Goal: Information Seeking & Learning: Find specific fact

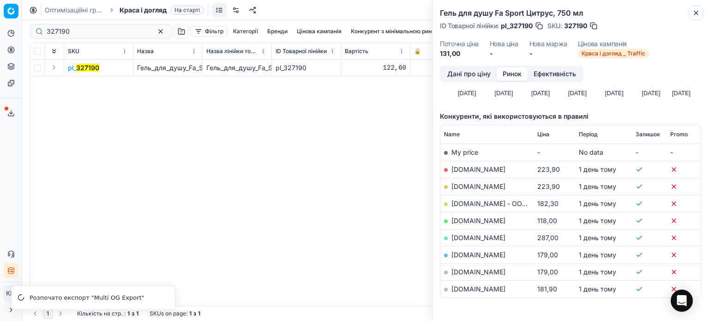
drag, startPoint x: 697, startPoint y: 14, endPoint x: 570, endPoint y: 23, distance: 128.2
click at [697, 14] on icon "button" at bounding box center [696, 13] width 4 height 4
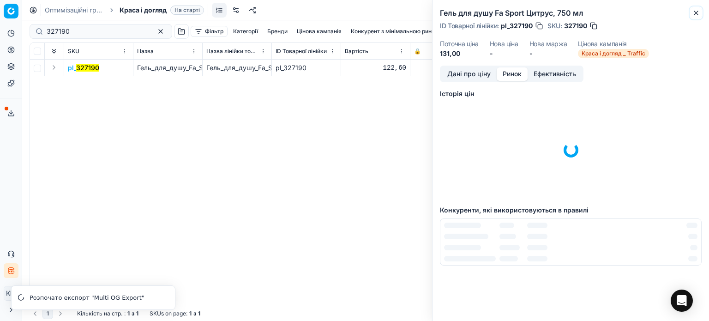
scroll to position [2, 0]
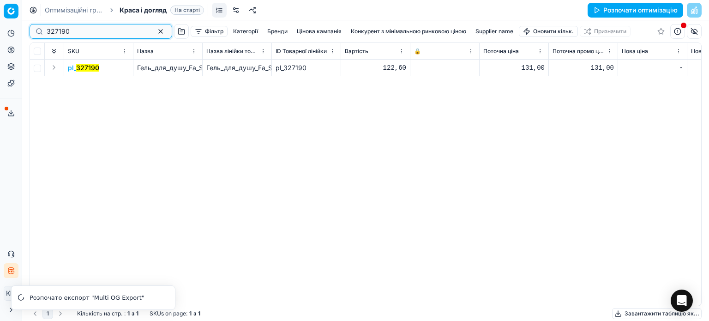
drag, startPoint x: 81, startPoint y: 32, endPoint x: 34, endPoint y: 27, distance: 46.9
click at [34, 27] on div "327190" at bounding box center [101, 31] width 143 height 15
paste input "46130"
click at [85, 68] on mark "461300" at bounding box center [88, 68] width 24 height 8
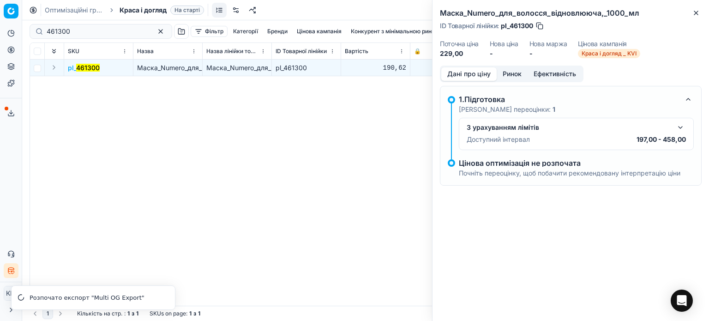
drag, startPoint x: 516, startPoint y: 76, endPoint x: 505, endPoint y: 82, distance: 11.8
click at [515, 76] on button "Ринок" at bounding box center [512, 73] width 31 height 13
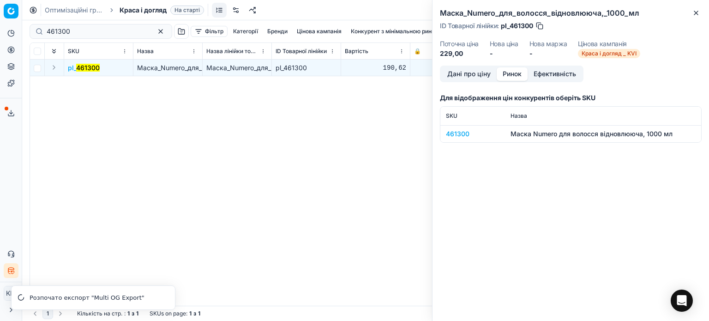
click at [467, 138] on div "461300" at bounding box center [473, 133] width 54 height 9
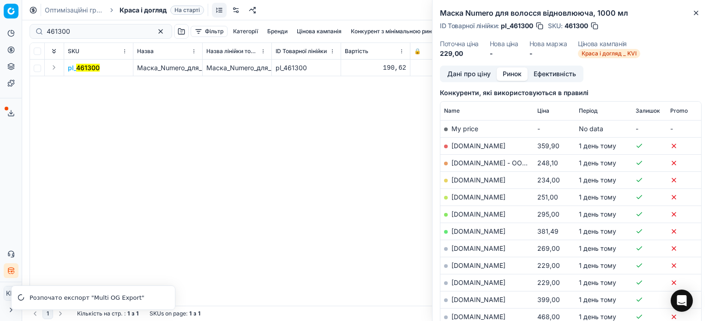
scroll to position [138, 0]
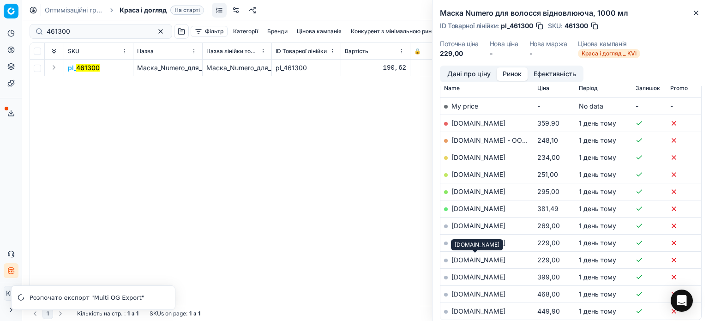
click at [494, 258] on link "[DOMAIN_NAME]" at bounding box center [478, 260] width 54 height 8
click at [475, 240] on link "[DOMAIN_NAME]" at bounding box center [478, 243] width 54 height 8
click at [461, 156] on link "[DOMAIN_NAME]" at bounding box center [478, 157] width 54 height 8
click at [696, 11] on icon "button" at bounding box center [695, 12] width 7 height 7
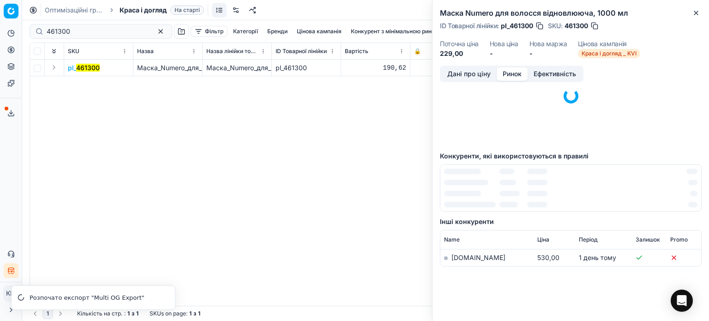
scroll to position [0, 0]
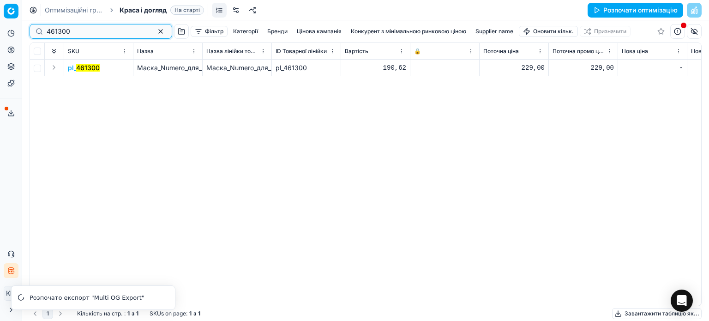
drag, startPoint x: 78, startPoint y: 31, endPoint x: 3, endPoint y: 29, distance: 75.7
click at [3, 29] on div "Pricing platform Аналітика Цінова оптимізація Асортимент продукції Шаблони Серв…" at bounding box center [354, 160] width 709 height 321
paste input "548773"
click at [79, 62] on td "pl_ 548773" at bounding box center [98, 68] width 69 height 17
click at [83, 67] on mark "548773" at bounding box center [88, 68] width 24 height 8
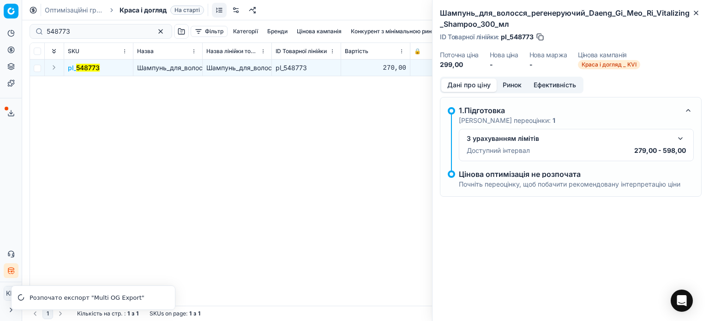
drag, startPoint x: 510, startPoint y: 84, endPoint x: 504, endPoint y: 95, distance: 11.6
click at [509, 86] on button "Ринок" at bounding box center [512, 84] width 31 height 13
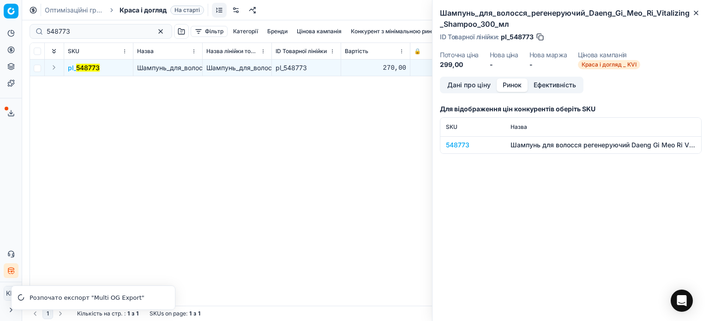
click at [462, 144] on div "548773" at bounding box center [473, 144] width 54 height 9
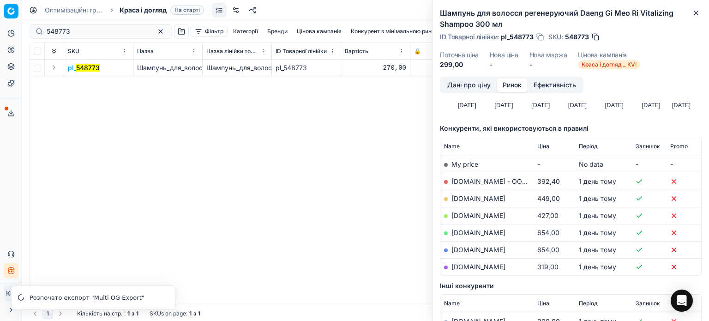
scroll to position [92, 0]
click at [493, 263] on link "[DOMAIN_NAME]" at bounding box center [478, 266] width 54 height 8
click at [695, 12] on icon "button" at bounding box center [696, 13] width 4 height 4
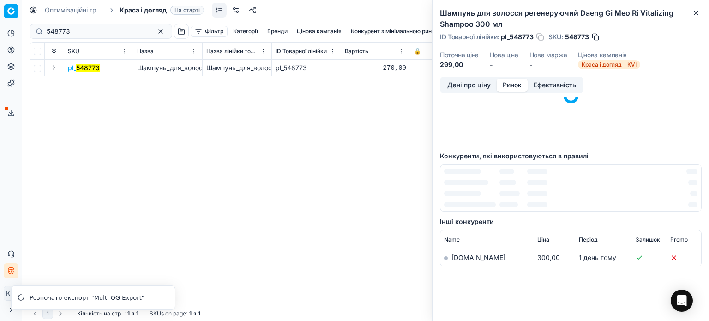
scroll to position [0, 0]
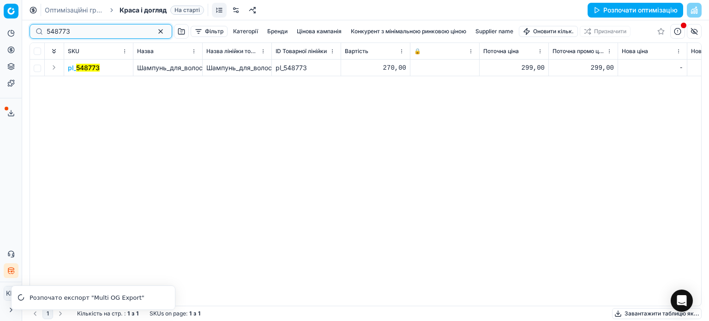
drag, startPoint x: 13, startPoint y: 29, endPoint x: 0, endPoint y: 26, distance: 13.7
click at [0, 26] on div "Pricing platform Аналітика Цінова оптимізація Асортимент продукції Шаблони Серв…" at bounding box center [354, 160] width 709 height 321
paste input "5"
click at [84, 64] on mark "548775" at bounding box center [87, 68] width 23 height 8
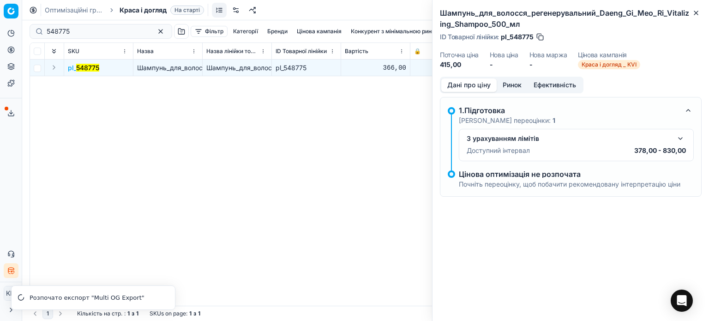
click at [507, 84] on button "Ринок" at bounding box center [512, 84] width 31 height 13
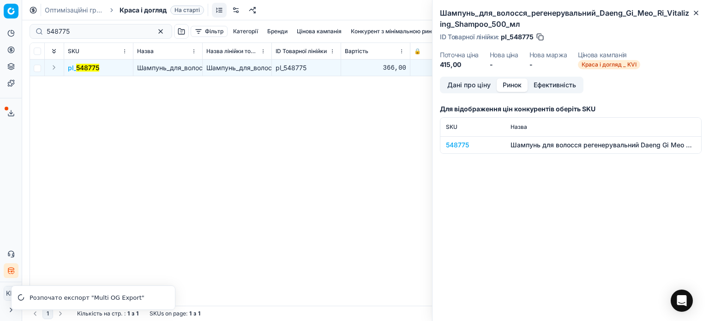
click at [458, 144] on div "548775" at bounding box center [473, 144] width 54 height 9
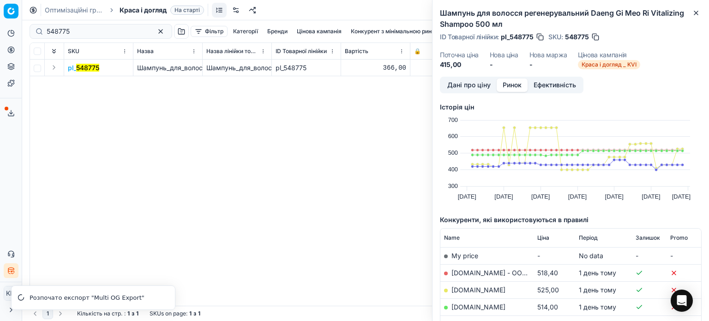
scroll to position [92, 0]
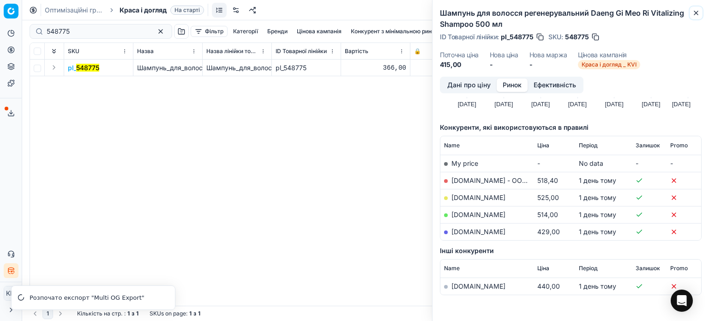
click at [698, 14] on icon "button" at bounding box center [695, 12] width 7 height 7
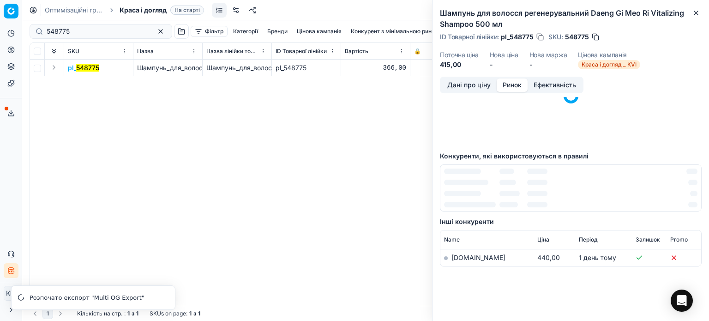
scroll to position [0, 0]
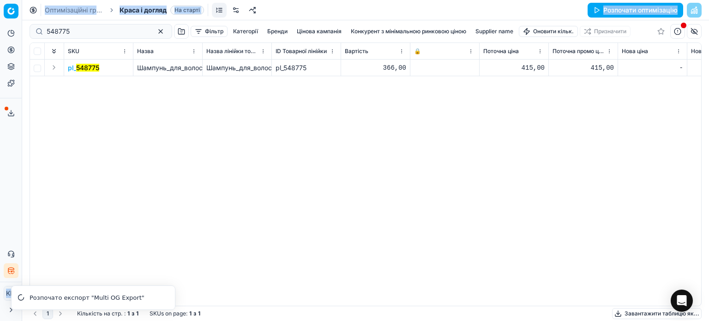
drag, startPoint x: 13, startPoint y: 37, endPoint x: 0, endPoint y: 34, distance: 13.8
click at [0, 34] on div "Pricing platform Аналітика Цінова оптимізація Асортимент продукції Шаблони Серв…" at bounding box center [354, 160] width 709 height 321
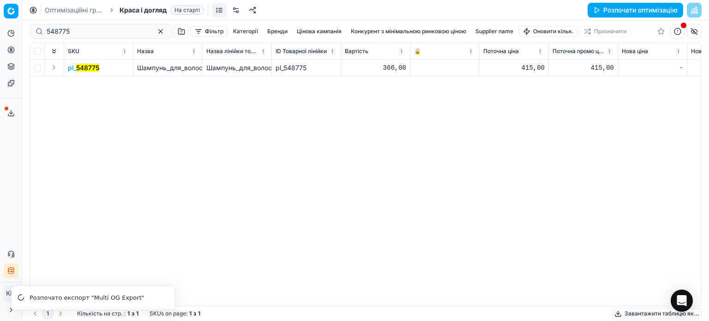
click at [72, 38] on div "548775" at bounding box center [101, 31] width 143 height 15
drag, startPoint x: 87, startPoint y: 29, endPoint x: 0, endPoint y: 33, distance: 87.3
click at [0, 33] on div "Pricing platform Аналітика Цінова оптимізація Асортимент продукції Шаблони Серв…" at bounding box center [354, 160] width 709 height 321
paste input "7"
click at [87, 69] on mark "548777" at bounding box center [87, 68] width 23 height 8
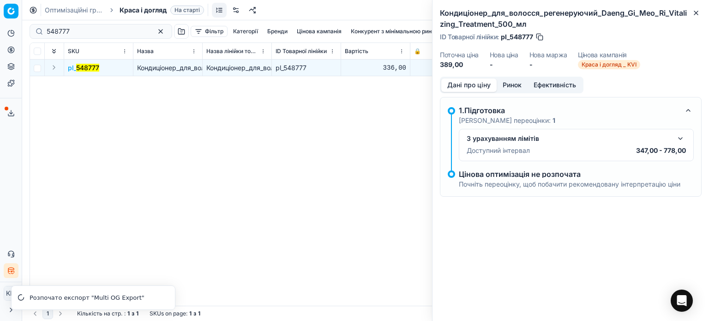
click at [514, 86] on button "Ринок" at bounding box center [512, 84] width 31 height 13
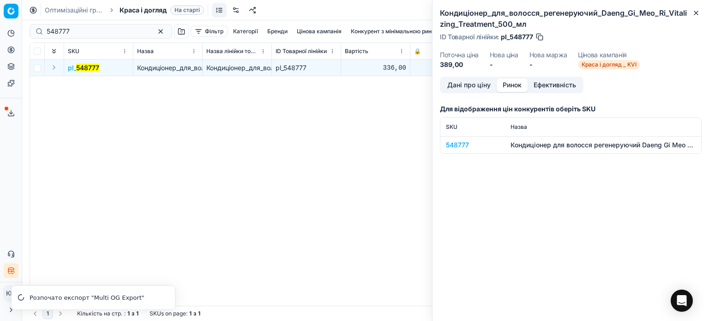
click at [458, 141] on div "548777" at bounding box center [473, 144] width 54 height 9
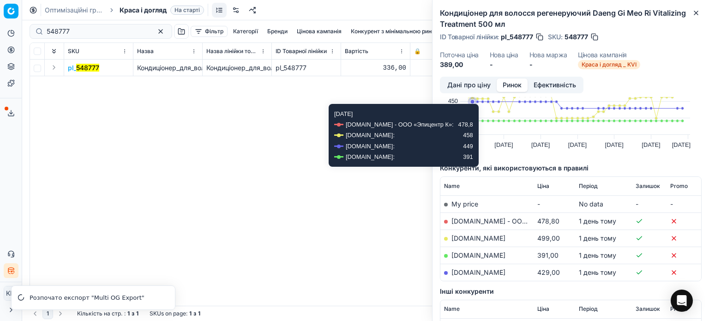
scroll to position [120, 0]
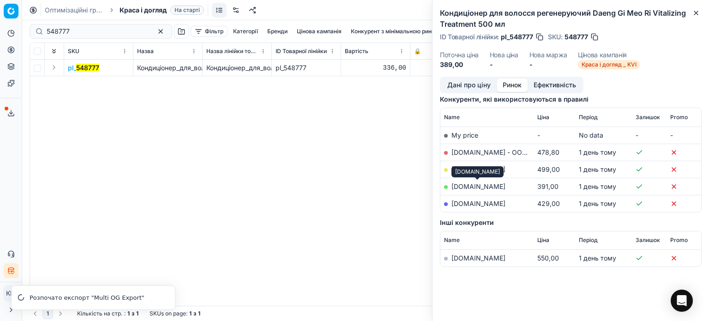
click at [490, 184] on link "[DOMAIN_NAME]" at bounding box center [478, 186] width 54 height 8
drag, startPoint x: 698, startPoint y: 11, endPoint x: 678, endPoint y: 11, distance: 20.3
click at [698, 11] on icon "button" at bounding box center [695, 12] width 7 height 7
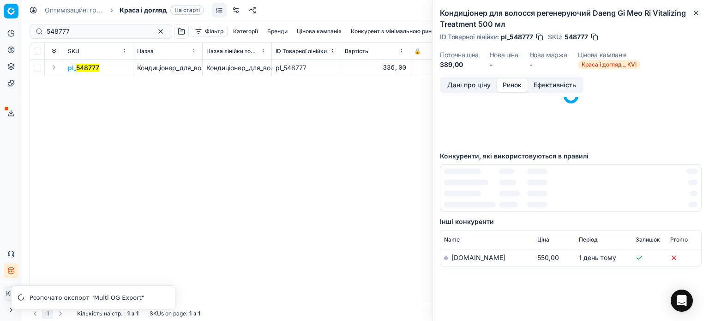
scroll to position [0, 0]
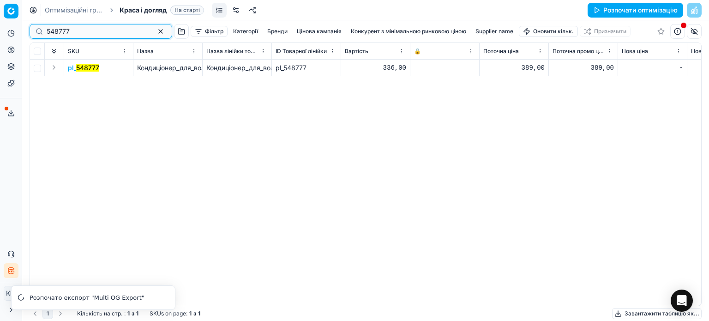
drag, startPoint x: 104, startPoint y: 36, endPoint x: 27, endPoint y: 28, distance: 77.5
click at [29, 29] on div "548777 Фільтр Категорії [PERSON_NAME] кампанія Конкурент з мінімальною ринковою…" at bounding box center [365, 170] width 687 height 300
paste input "89749"
click at [85, 70] on mark "589749" at bounding box center [88, 68] width 24 height 8
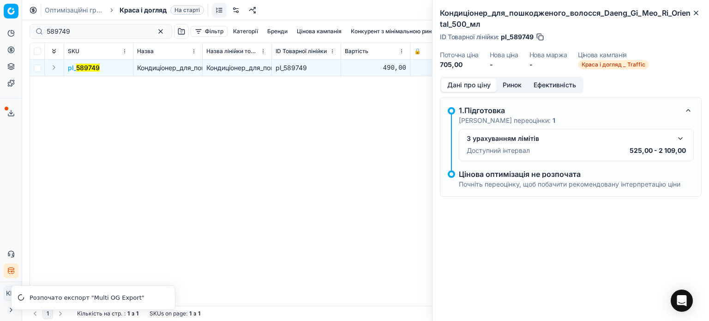
drag, startPoint x: 515, startPoint y: 86, endPoint x: 510, endPoint y: 90, distance: 6.6
click at [514, 86] on button "Ринок" at bounding box center [512, 84] width 31 height 13
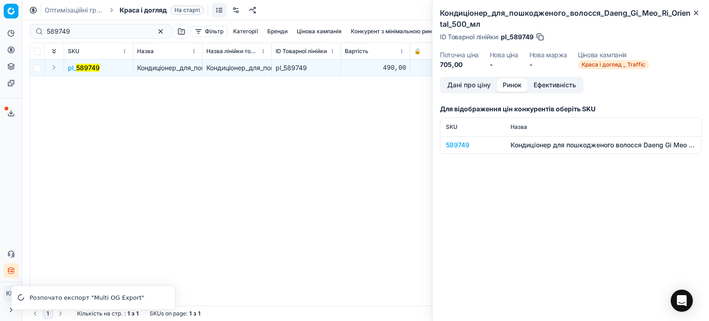
click at [462, 140] on div "589749" at bounding box center [473, 144] width 54 height 9
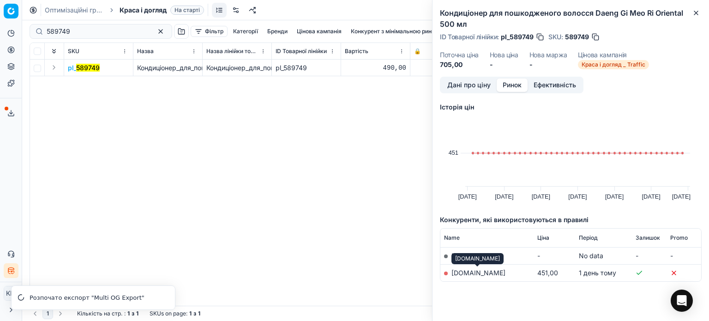
click at [487, 270] on link "[DOMAIN_NAME]" at bounding box center [478, 273] width 54 height 8
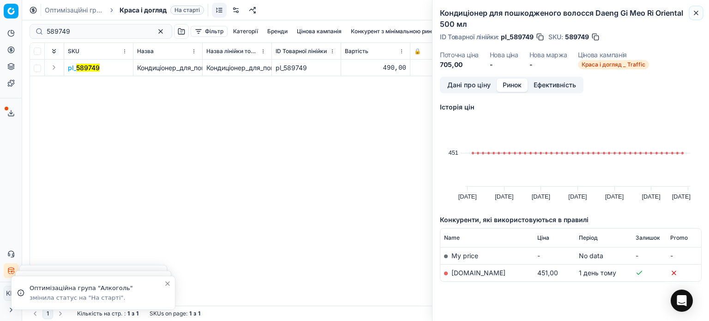
click at [696, 12] on icon "button" at bounding box center [696, 13] width 4 height 4
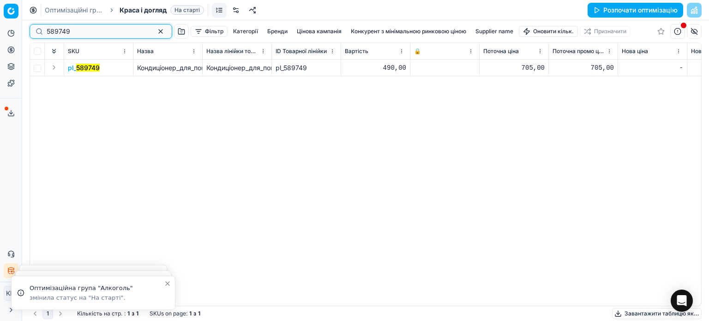
drag, startPoint x: 85, startPoint y: 31, endPoint x: 0, endPoint y: 27, distance: 85.5
click at [0, 27] on div "Pricing platform Аналітика Цінова оптимізація Асортимент продукції Шаблони Серв…" at bounding box center [354, 160] width 709 height 321
paste input "157680"
type input "157680"
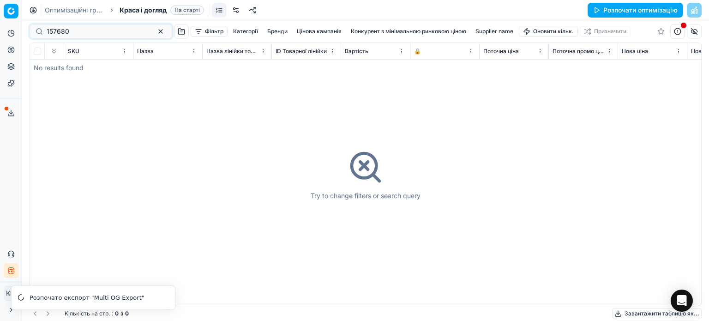
click at [146, 12] on span "Краса і догляд" at bounding box center [143, 10] width 47 height 9
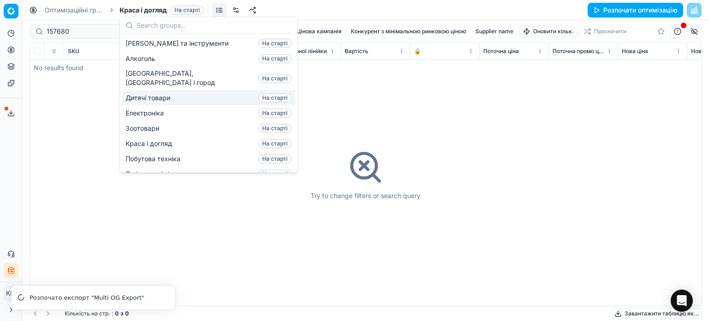
click at [156, 93] on span "Дитячі товари" at bounding box center [150, 97] width 48 height 9
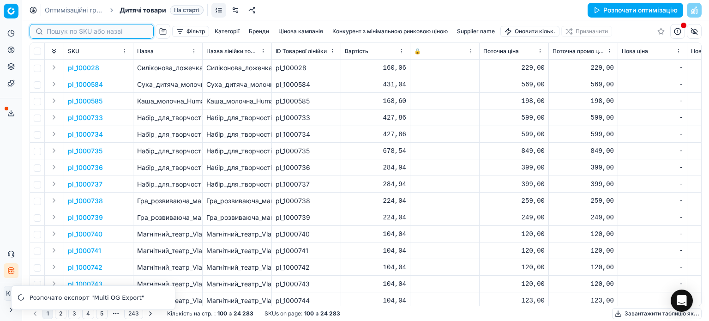
click at [61, 31] on input at bounding box center [97, 31] width 101 height 9
paste input "157680"
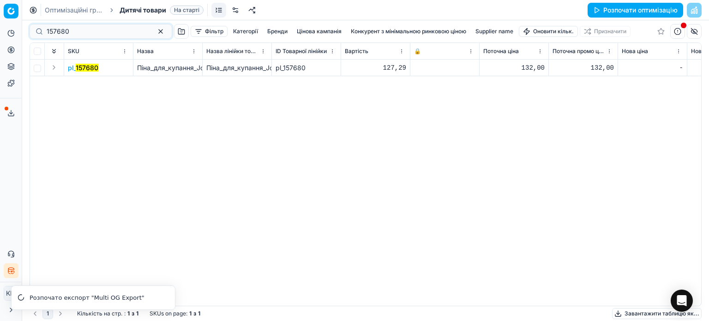
click at [90, 71] on mark "157680" at bounding box center [87, 68] width 23 height 8
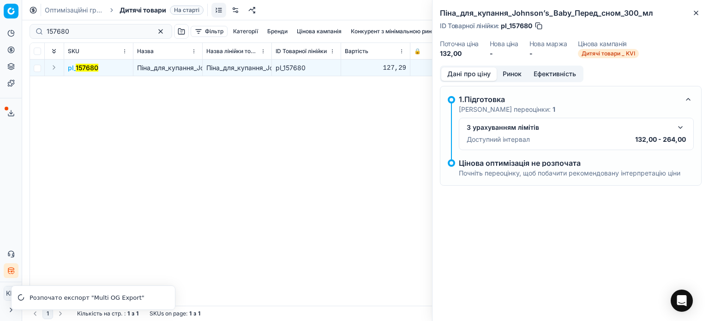
click at [515, 72] on button "Ринок" at bounding box center [512, 73] width 31 height 13
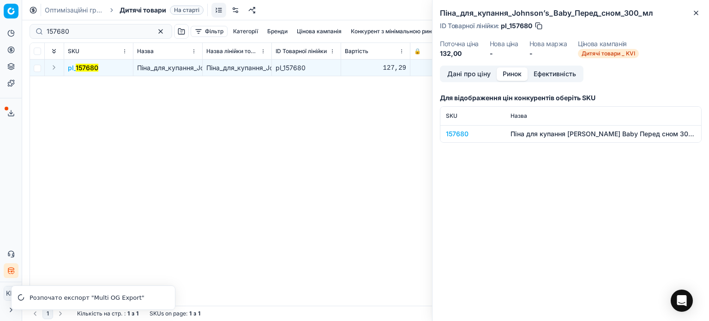
click at [467, 133] on div "157680" at bounding box center [473, 133] width 54 height 9
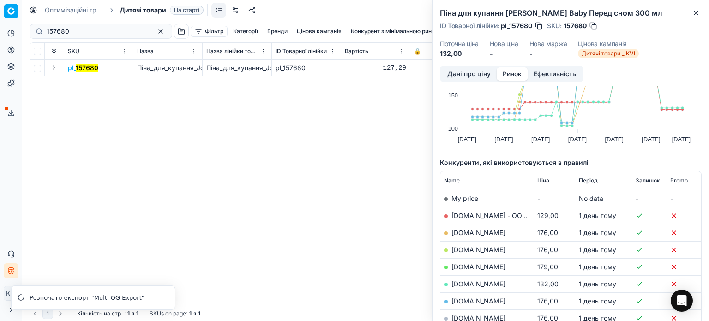
scroll to position [92, 0]
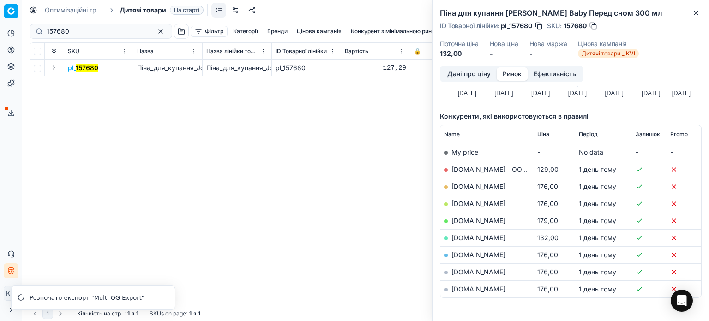
click at [473, 237] on link "[DOMAIN_NAME]" at bounding box center [478, 238] width 54 height 8
click at [696, 14] on icon "button" at bounding box center [695, 12] width 7 height 7
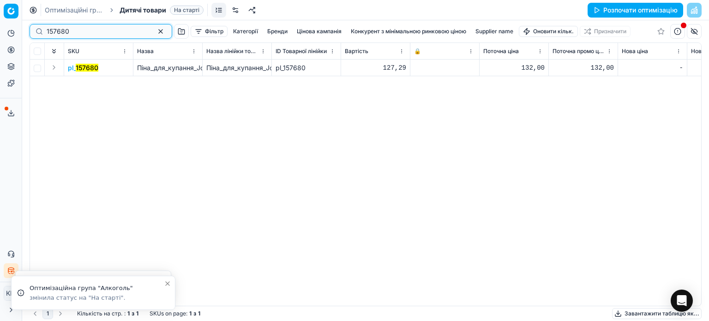
drag, startPoint x: 91, startPoint y: 31, endPoint x: 11, endPoint y: 32, distance: 80.3
click at [11, 32] on div "Pricing platform Аналітика Цінова оптимізація Асортимент продукції Шаблони Серв…" at bounding box center [354, 160] width 709 height 321
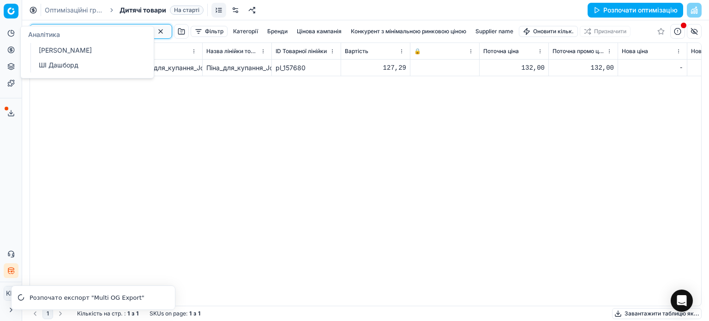
paste input "277304"
type input "277304"
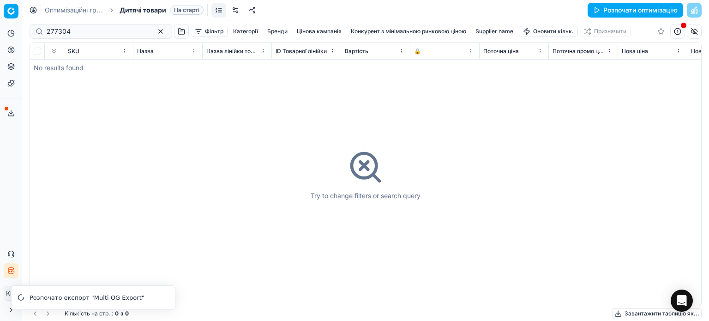
click at [140, 9] on span "Дитячі товари" at bounding box center [143, 10] width 47 height 9
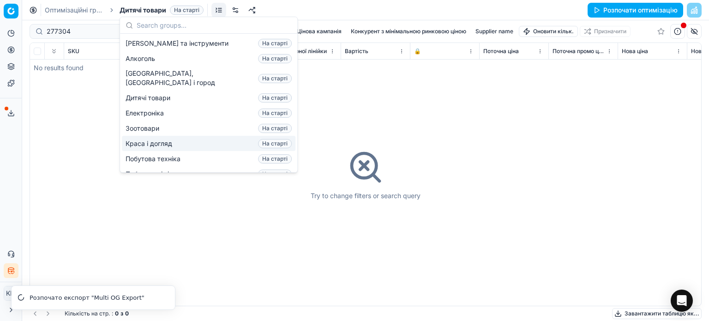
click at [158, 139] on span "Краса і догляд" at bounding box center [151, 143] width 50 height 9
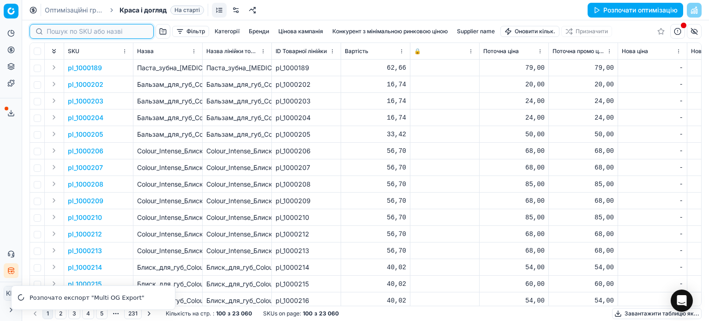
click at [56, 30] on input at bounding box center [97, 31] width 101 height 9
paste input "277304"
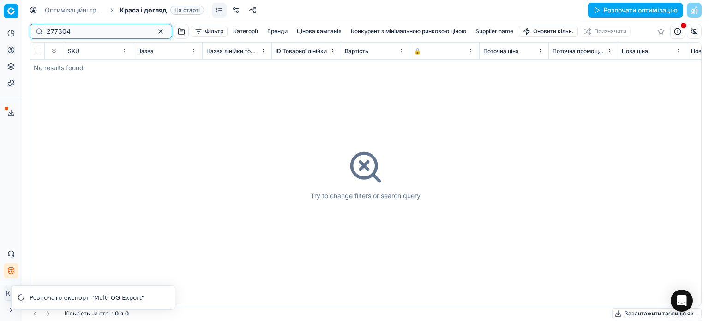
click at [49, 32] on input "277304" at bounding box center [97, 31] width 101 height 9
type input "277304"
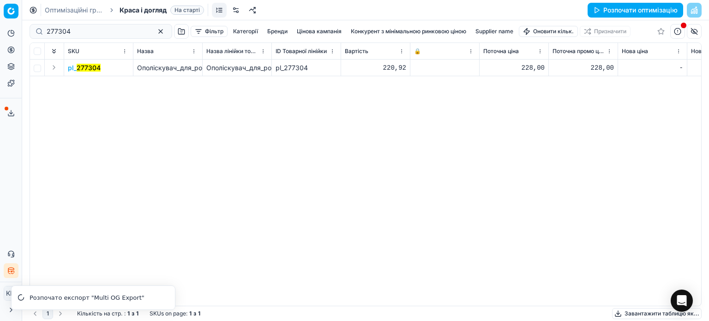
click at [98, 70] on mark "277304" at bounding box center [89, 68] width 24 height 8
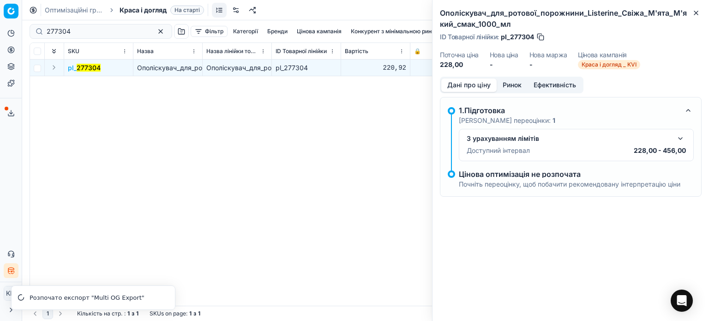
click at [518, 83] on button "Ринок" at bounding box center [512, 84] width 31 height 13
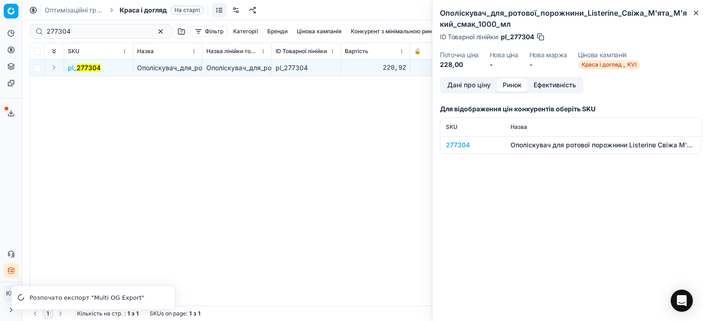
click at [625, 64] on span "Краса і догляд _ KVI" at bounding box center [609, 64] width 62 height 9
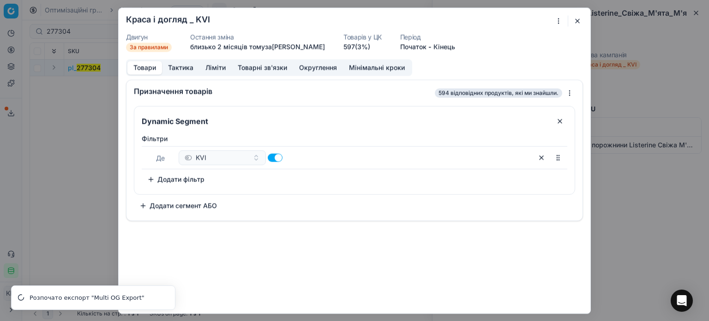
click at [577, 20] on button "button" at bounding box center [577, 20] width 11 height 11
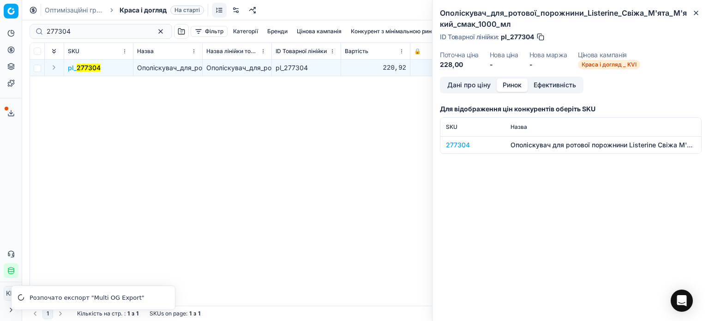
click at [475, 87] on button "Дані про ціну" at bounding box center [468, 84] width 55 height 13
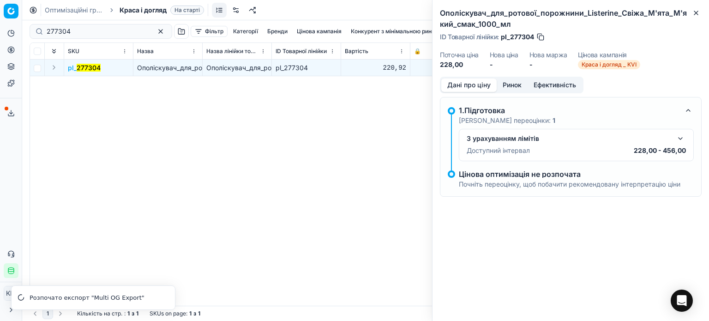
click at [519, 83] on button "Ринок" at bounding box center [512, 84] width 31 height 13
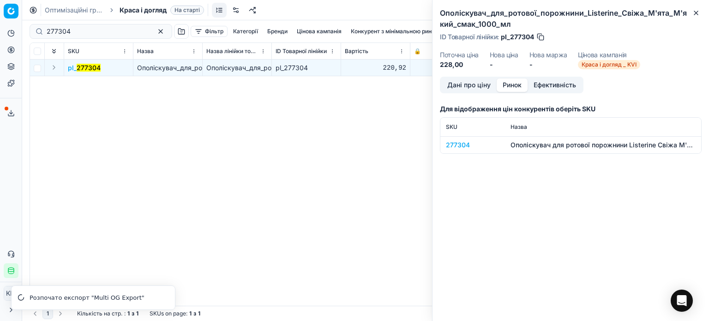
click at [457, 141] on div "277304" at bounding box center [473, 144] width 54 height 9
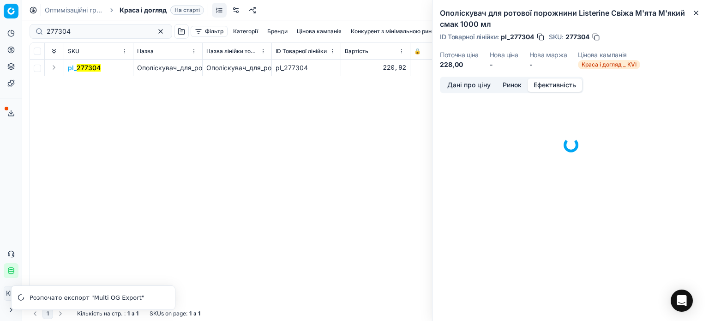
click at [547, 83] on button "Ефективність" at bounding box center [555, 84] width 54 height 13
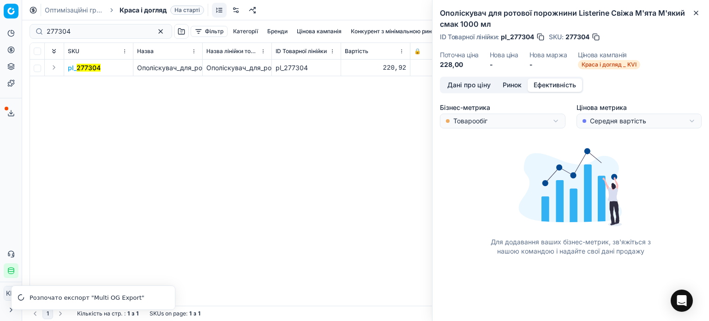
click at [294, 86] on div "pl_ 277304 Ополіскувач_для_ротової_порожнини_Listerine_Свіжа_М'ята_М'який_смак_…" at bounding box center [365, 183] width 671 height 246
drag, startPoint x: 697, startPoint y: 11, endPoint x: 641, endPoint y: 118, distance: 121.0
click at [697, 11] on icon "button" at bounding box center [695, 12] width 7 height 7
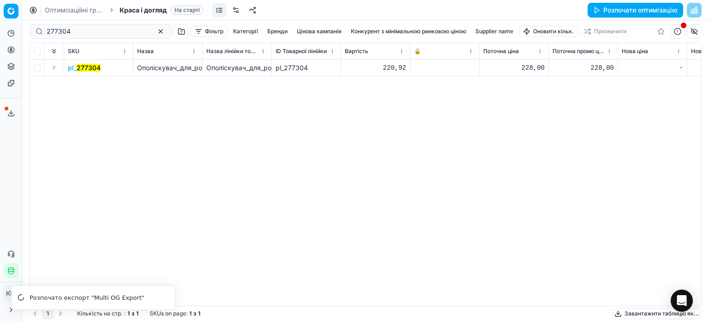
click at [540, 170] on div "pl_ 277304 Ополіскувач_для_ротової_порожнини_Listerine_Свіжа_М'ята_М'який_смак_…" at bounding box center [365, 183] width 671 height 246
